Goal: Transaction & Acquisition: Purchase product/service

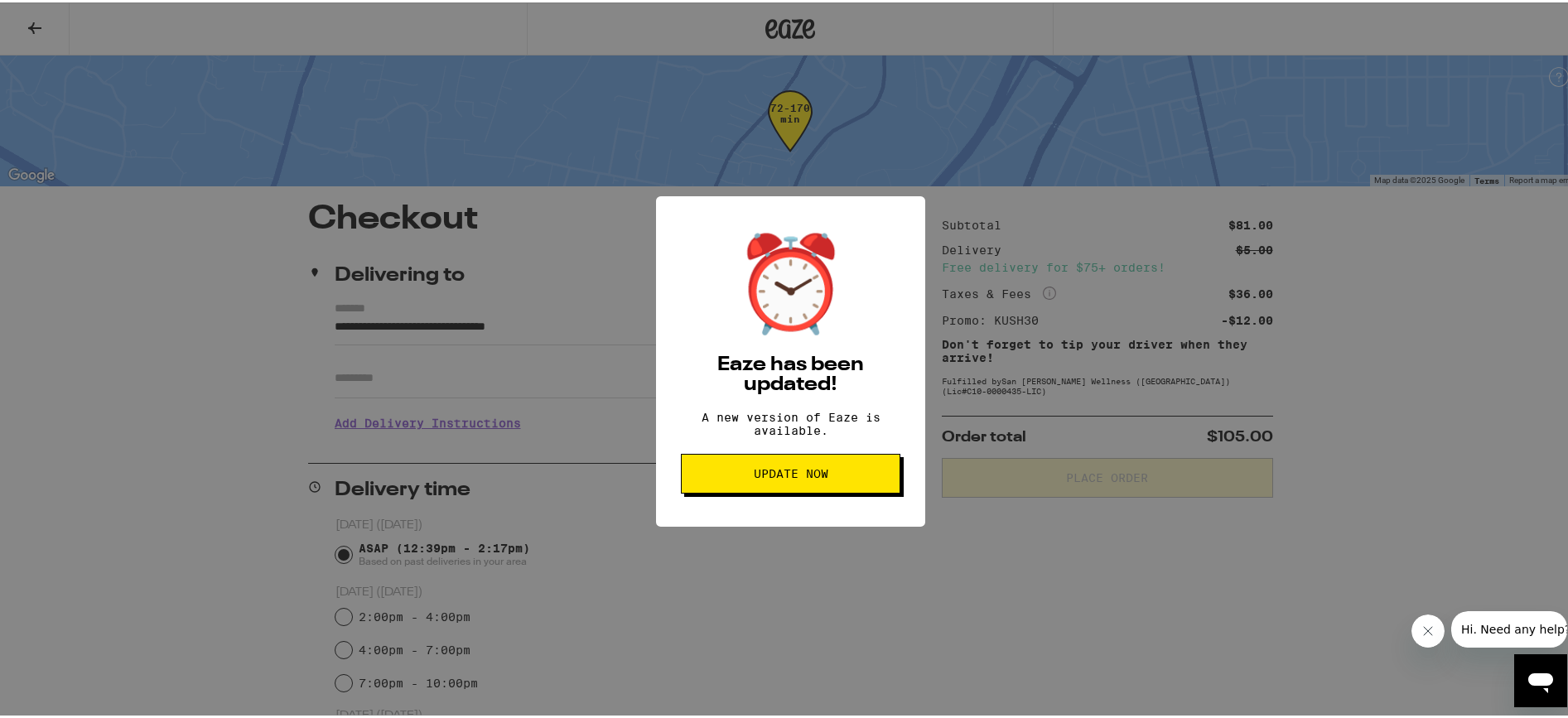
click at [327, 107] on div "⏰ Eaze has been updated! A new version of Eaze is available. Update Now" at bounding box center [790, 359] width 1581 height 718
click at [797, 478] on span "Update Now" at bounding box center [790, 472] width 75 height 12
